Goal: Find specific page/section

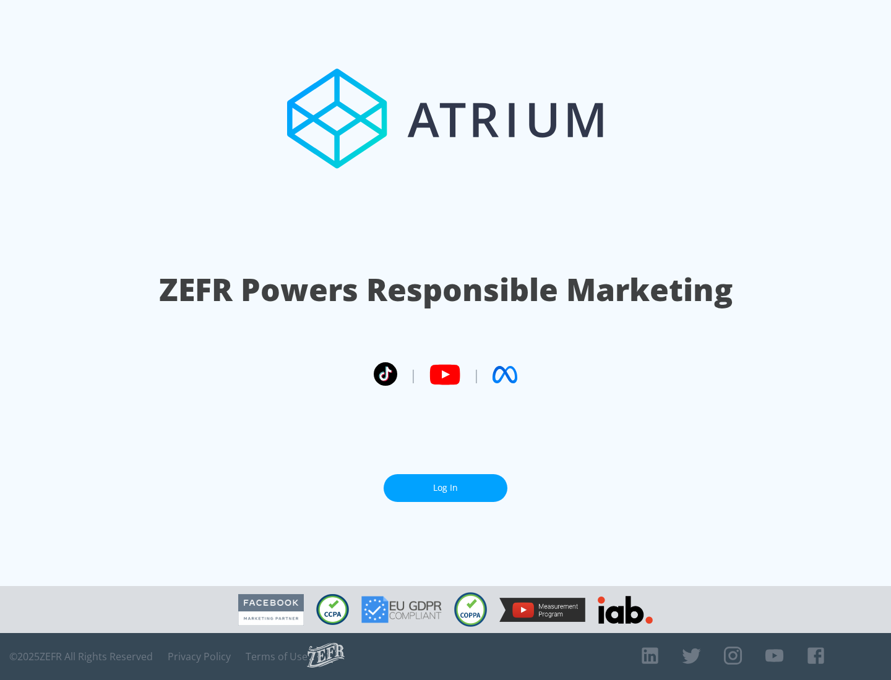
click at [445, 488] on link "Log In" at bounding box center [445, 488] width 124 height 28
